Goal: Complete application form

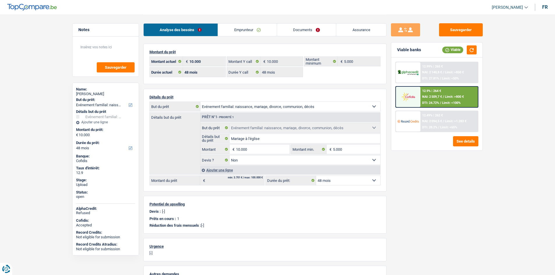
select select "familyEvent"
select select "48"
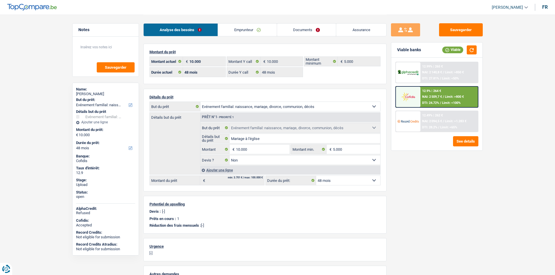
select select "familyEvent"
select select "false"
select select "48"
drag, startPoint x: 231, startPoint y: 29, endPoint x: 226, endPoint y: 32, distance: 6.3
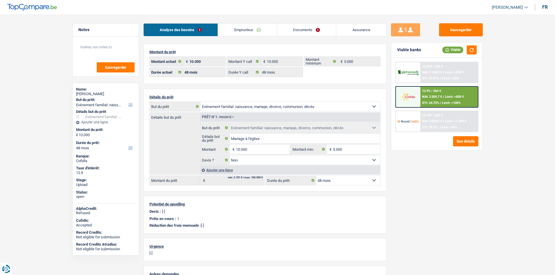
click at [231, 29] on link "Emprunteur" at bounding box center [247, 30] width 59 height 13
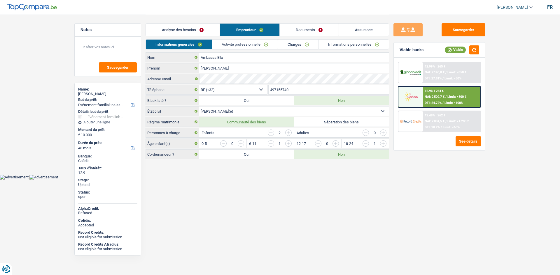
click at [241, 45] on link "Activité professionnelle" at bounding box center [245, 45] width 66 height 10
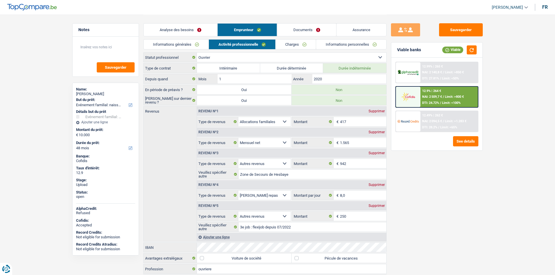
drag, startPoint x: 311, startPoint y: 42, endPoint x: 264, endPoint y: 39, distance: 47.0
click at [310, 42] on link "Charges" at bounding box center [296, 45] width 41 height 10
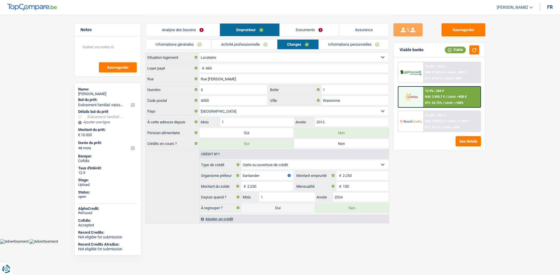
click at [191, 31] on link "Analyse des besoins" at bounding box center [183, 30] width 74 height 13
